Goal: Transaction & Acquisition: Purchase product/service

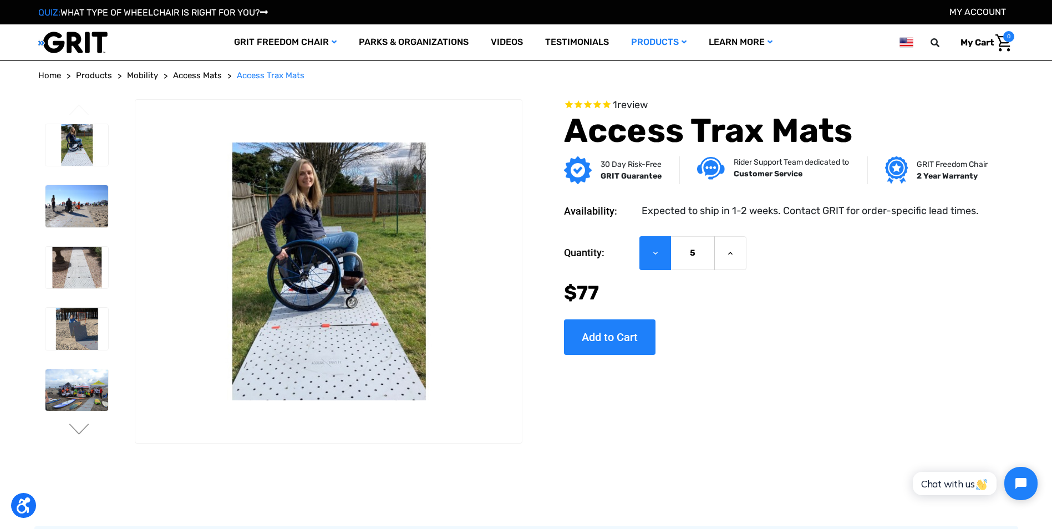
click at [655, 255] on icon at bounding box center [655, 253] width 9 height 9
click at [679, 255] on input "5" at bounding box center [692, 253] width 44 height 34
click at [691, 255] on input "5" at bounding box center [692, 253] width 44 height 34
click at [696, 255] on input "5" at bounding box center [692, 253] width 44 height 34
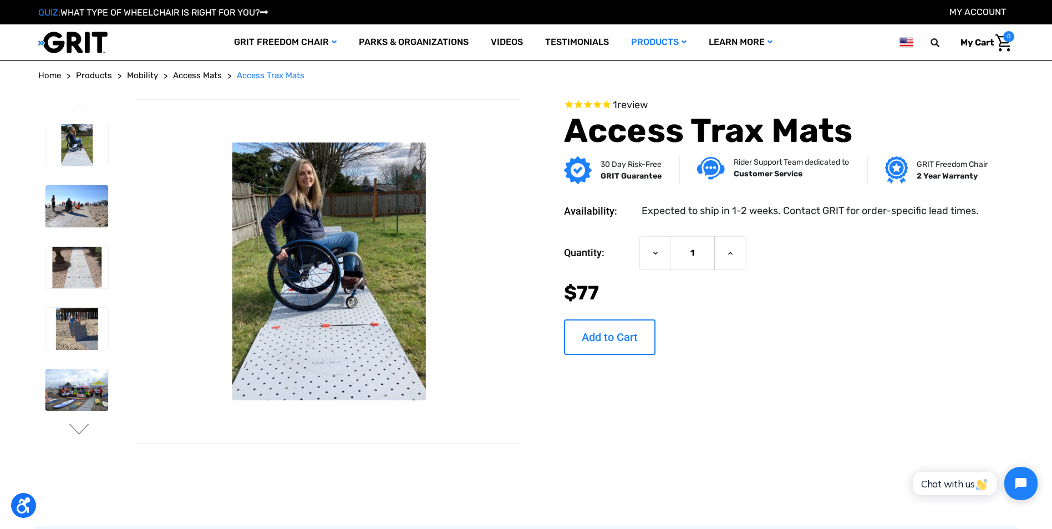
type input "1"
click at [610, 338] on input "Add to Cart" at bounding box center [609, 336] width 91 height 35
type input "Add to Cart"
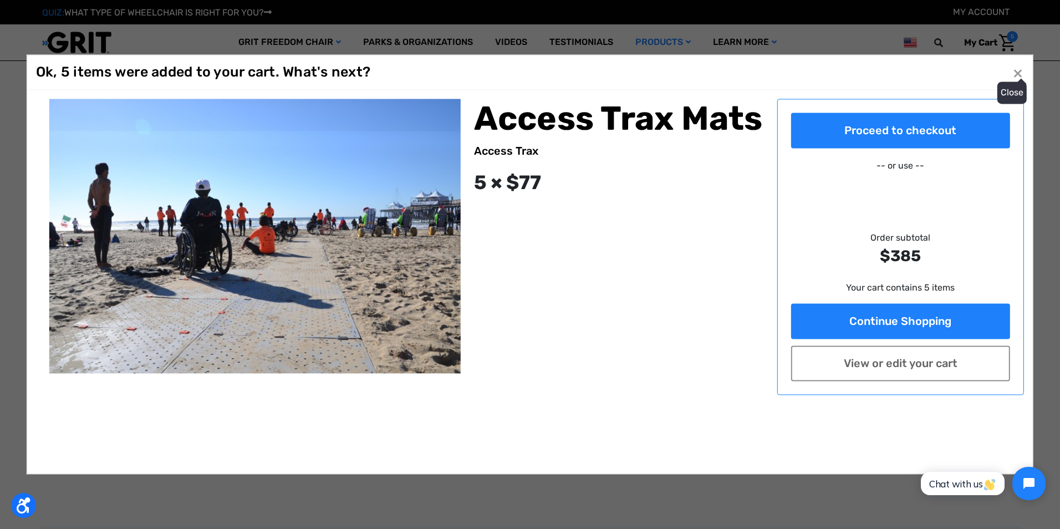
click at [1020, 75] on button "Close ×" at bounding box center [1018, 73] width 18 height 18
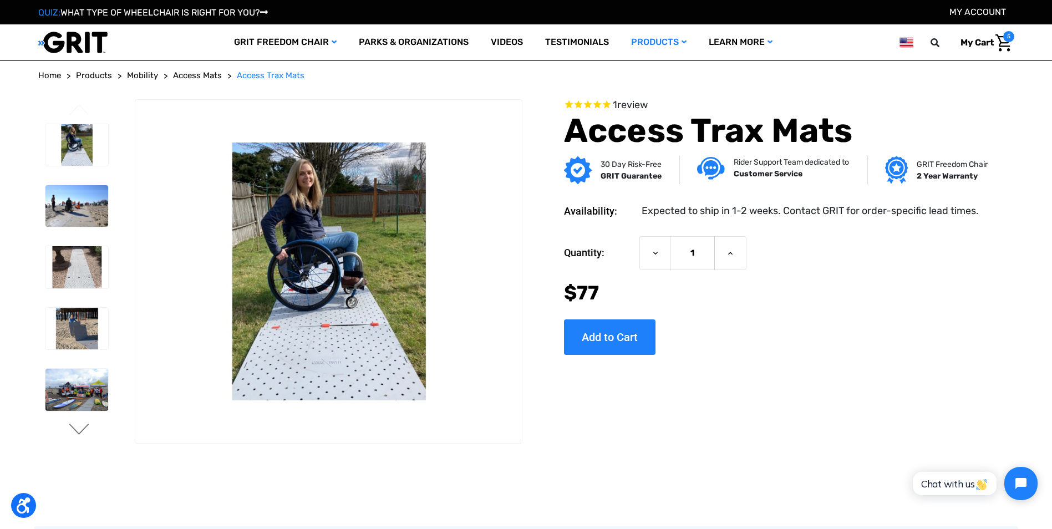
click at [70, 432] on button "Next" at bounding box center [79, 430] width 23 height 13
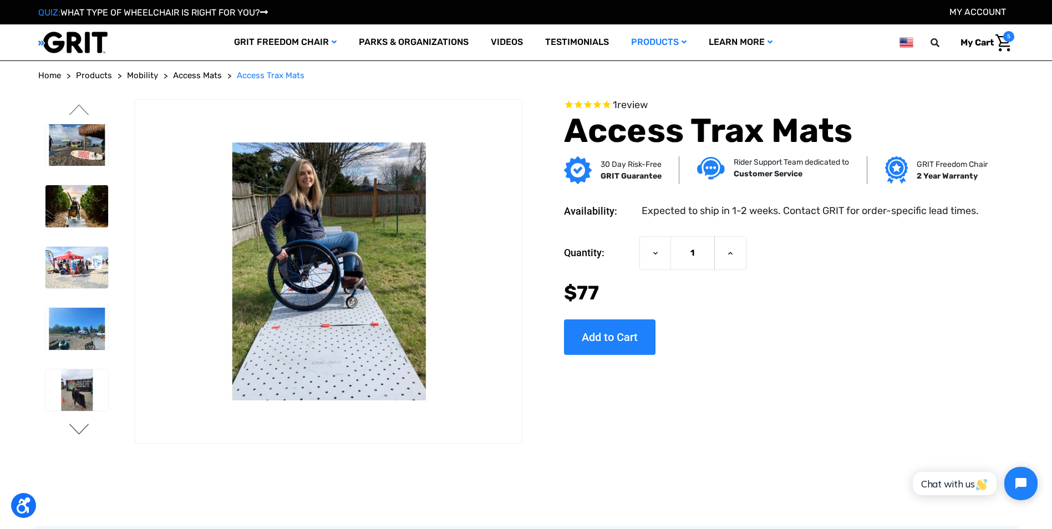
click at [77, 430] on button "Next" at bounding box center [79, 430] width 23 height 13
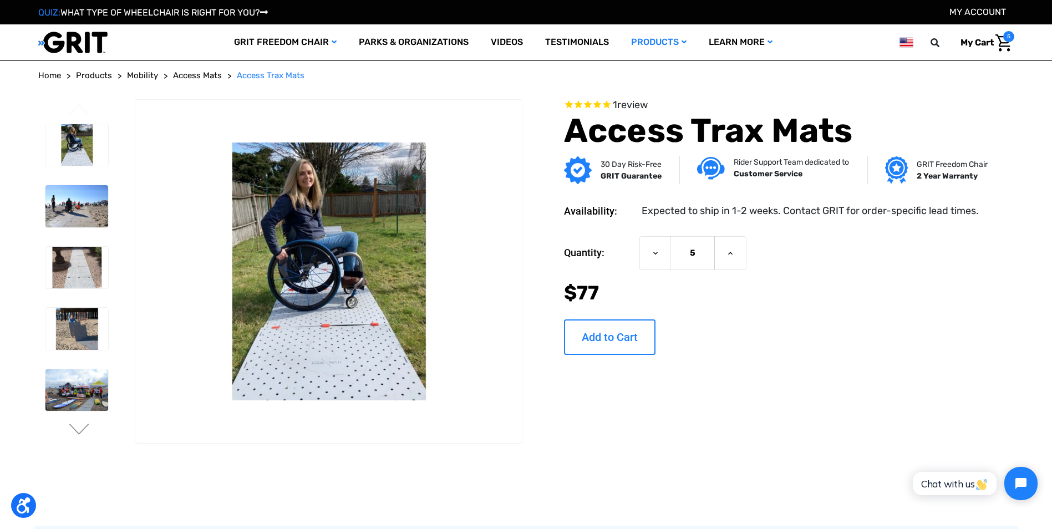
click at [599, 333] on input "Add to Cart" at bounding box center [609, 336] width 91 height 35
type input "Add to Cart"
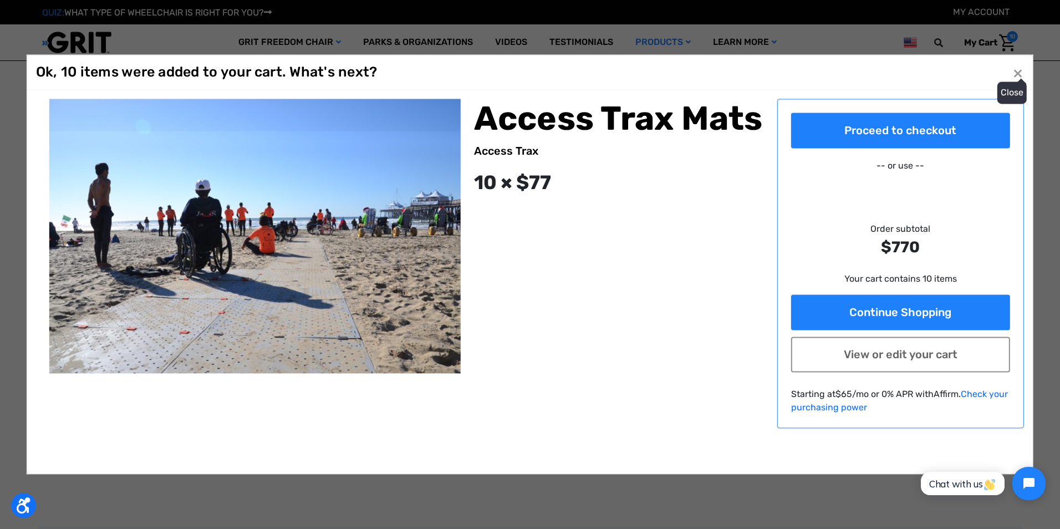
click at [1016, 76] on button "Close ×" at bounding box center [1018, 73] width 18 height 18
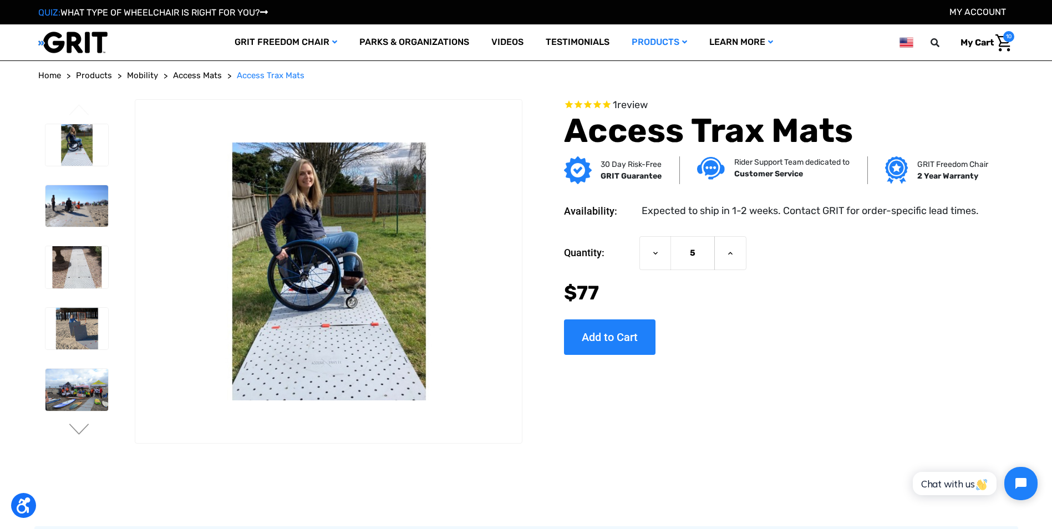
click at [998, 33] on link "My Cart 10" at bounding box center [983, 42] width 62 height 23
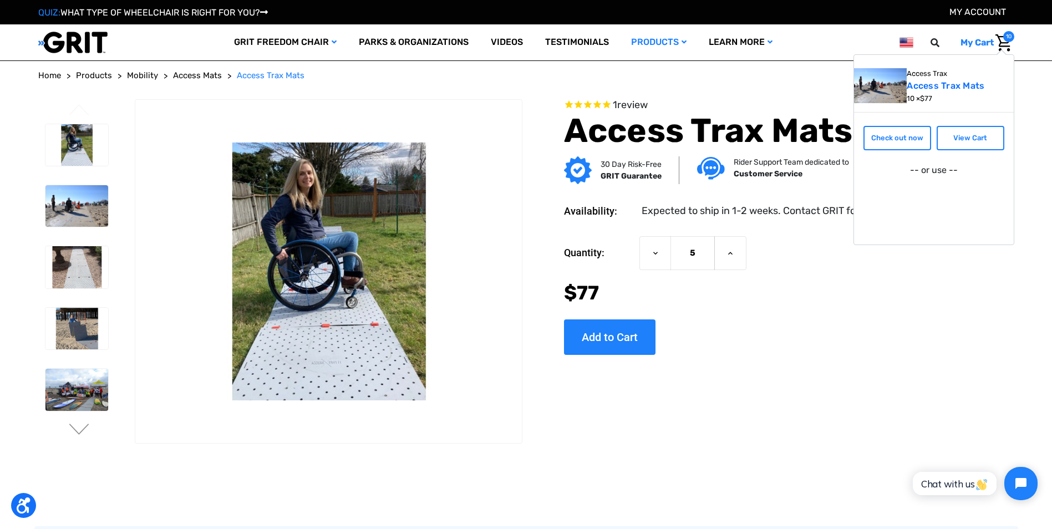
click at [999, 54] on div "Access Trax Access Trax Mats 10 × $77 Check out now View Cart -- or use --" at bounding box center [933, 149] width 161 height 191
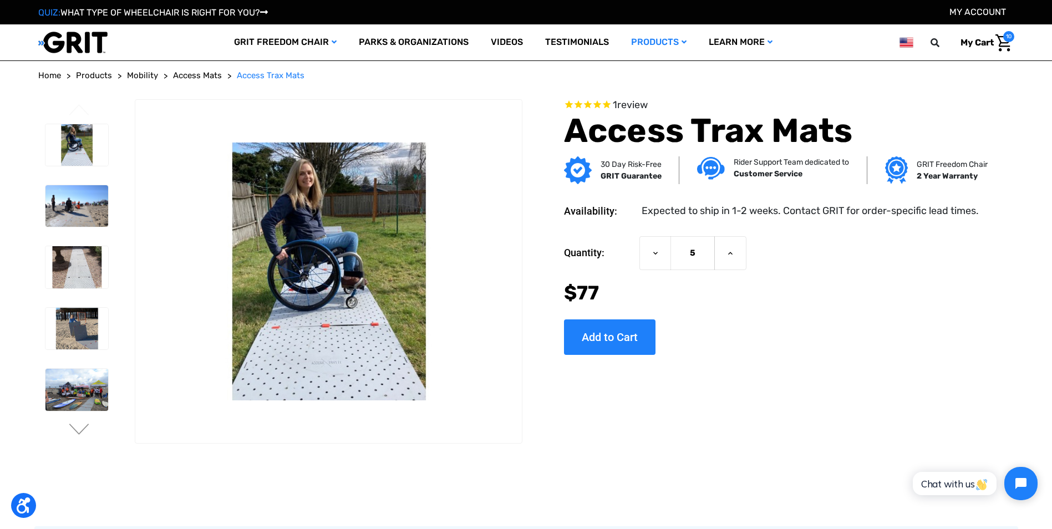
click at [1004, 42] on img "Cart with 10 items" at bounding box center [1003, 42] width 16 height 17
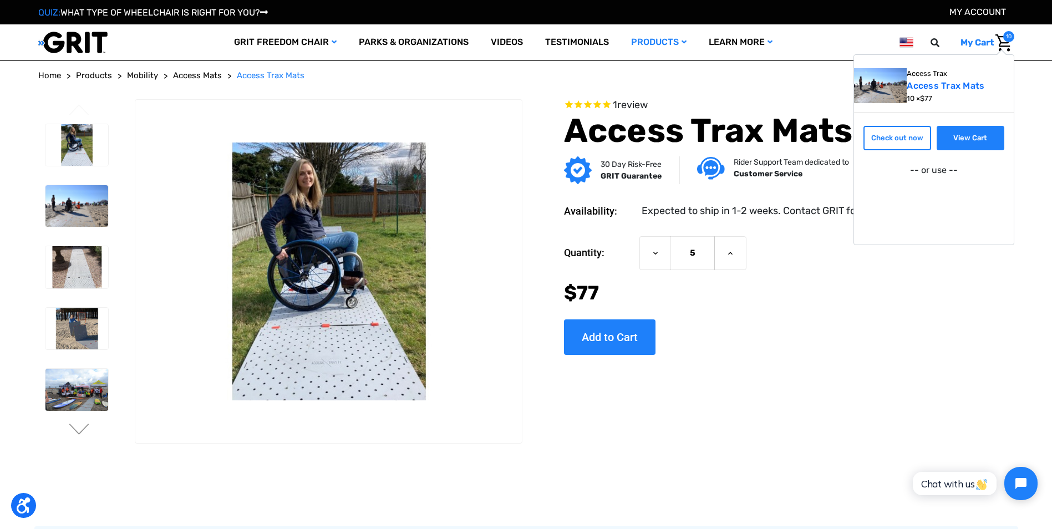
click at [961, 132] on link "View Cart" at bounding box center [971, 138] width 68 height 24
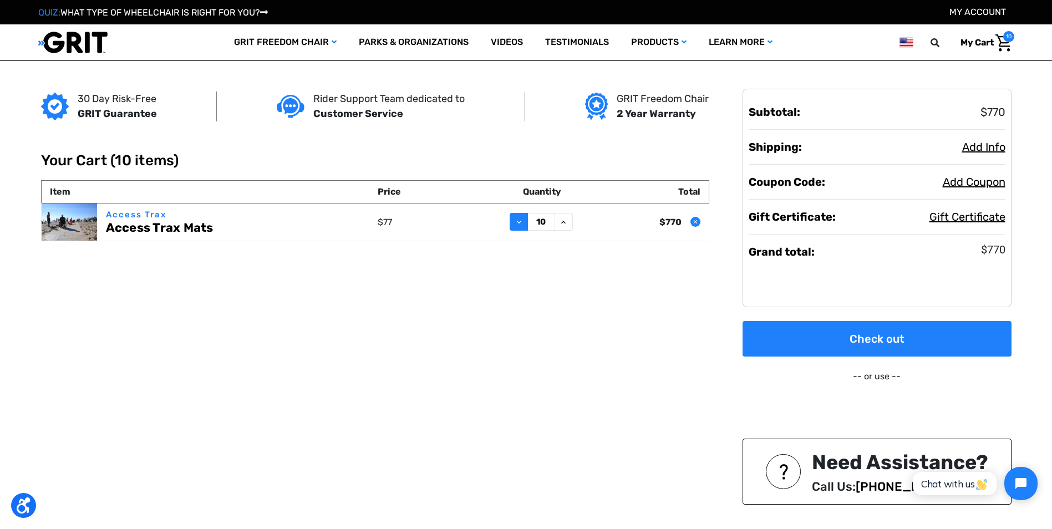
click at [520, 221] on use at bounding box center [519, 222] width 4 height 3
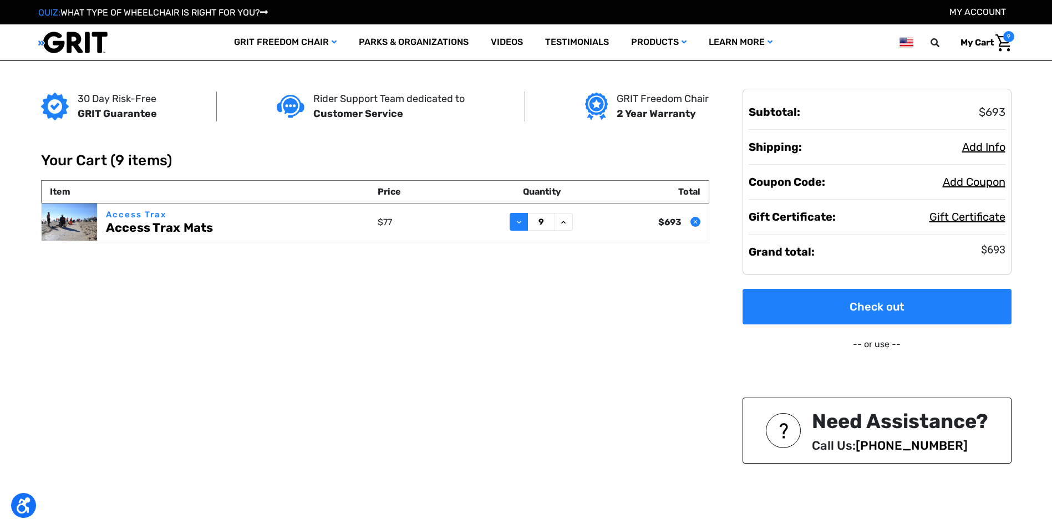
click at [520, 225] on icon at bounding box center [519, 222] width 9 height 9
click at [518, 223] on icon at bounding box center [519, 222] width 9 height 9
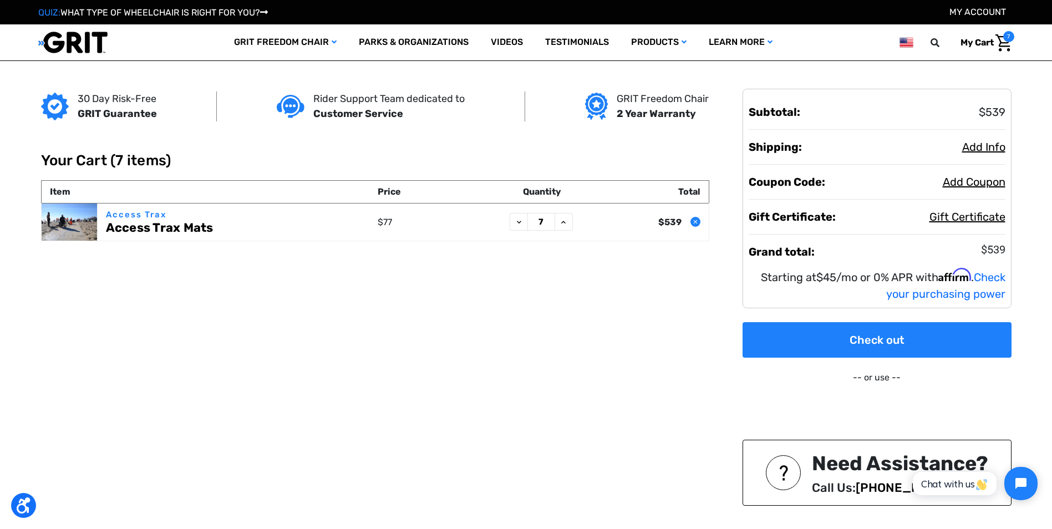
click at [518, 223] on icon at bounding box center [519, 222] width 9 height 9
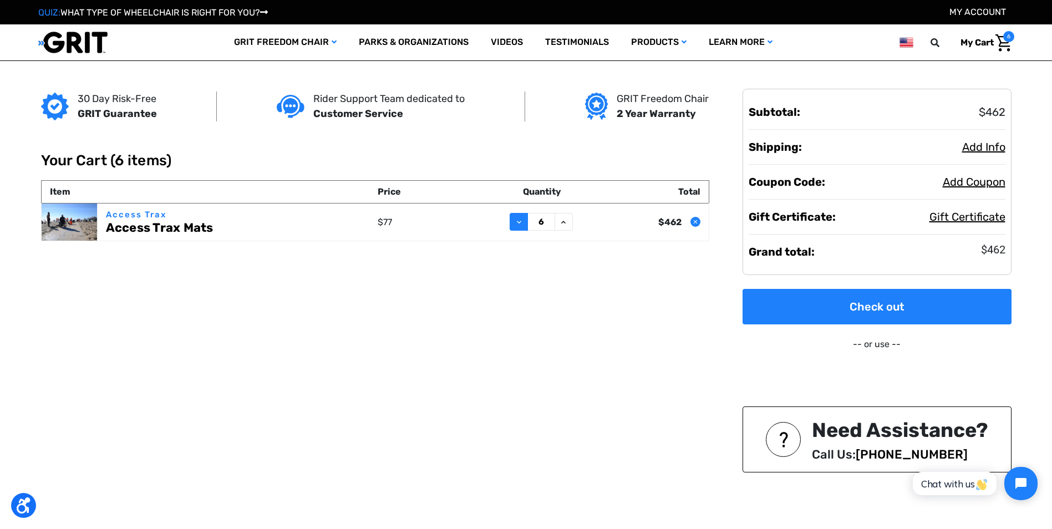
click at [517, 220] on icon at bounding box center [519, 222] width 9 height 9
